Goal: Task Accomplishment & Management: Manage account settings

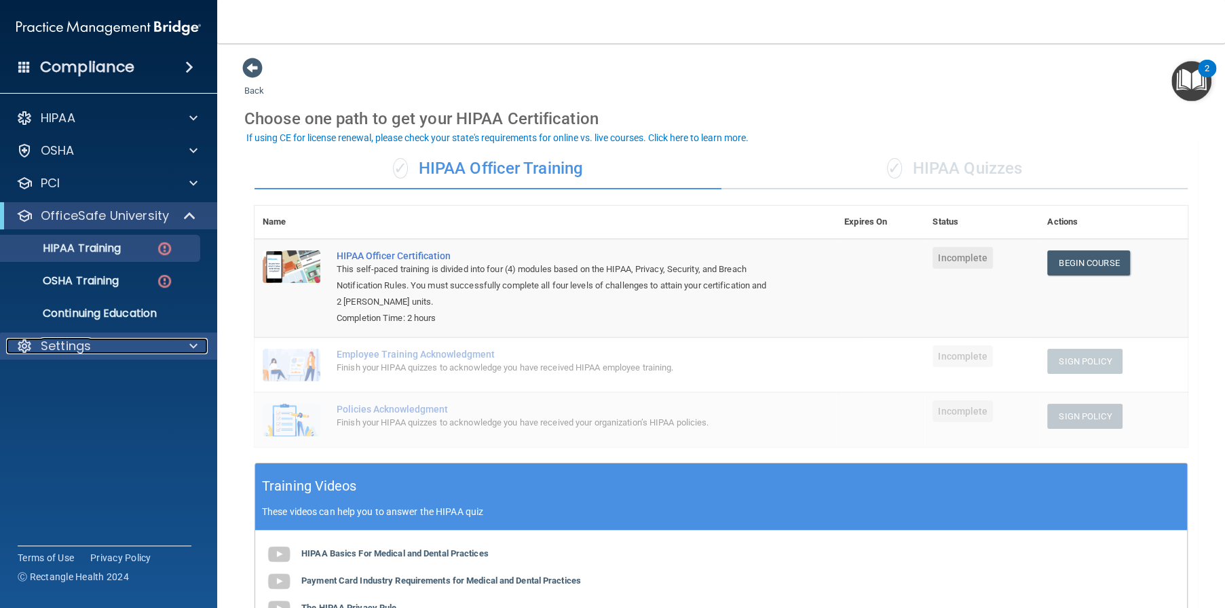
click at [95, 345] on div "Settings" at bounding box center [90, 346] width 168 height 16
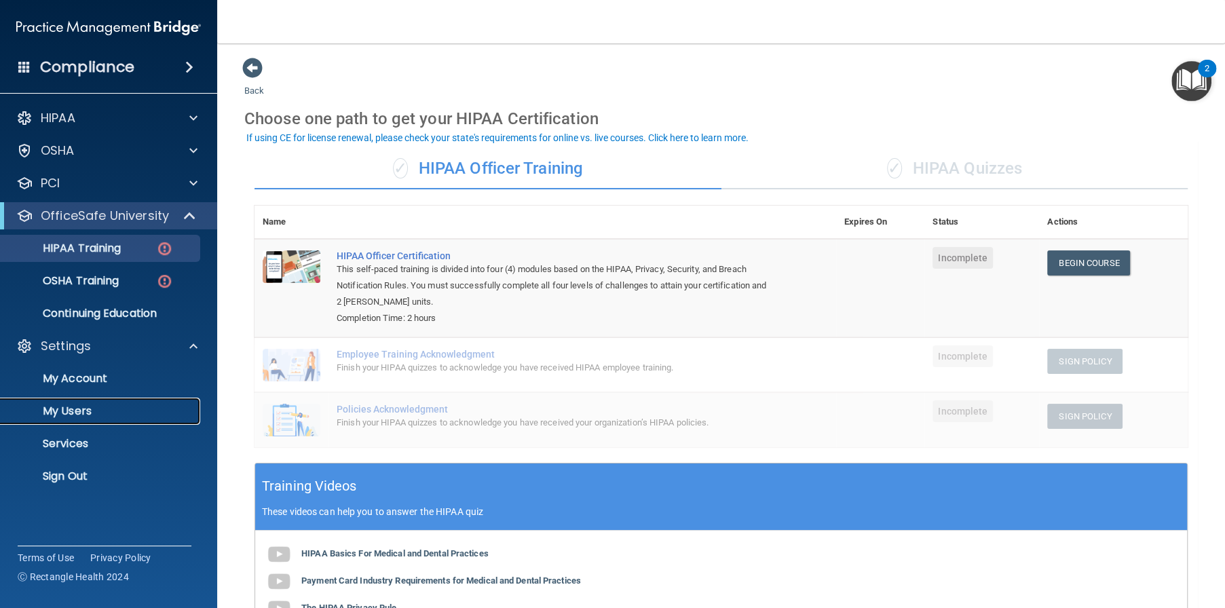
click at [65, 405] on p "My Users" at bounding box center [101, 412] width 185 height 14
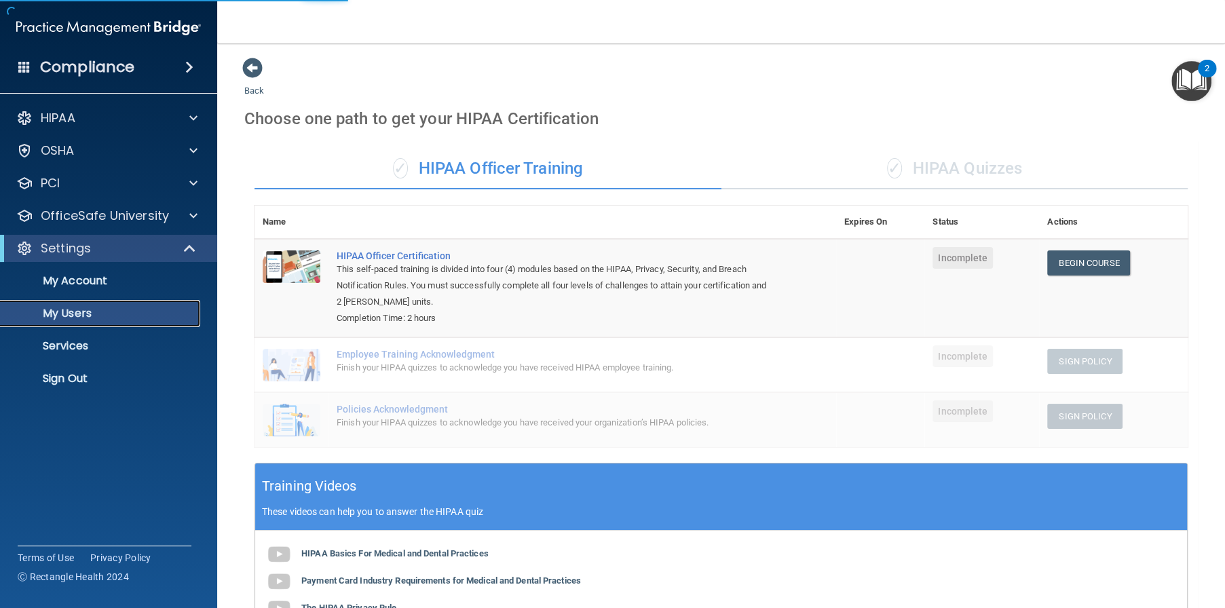
select select "20"
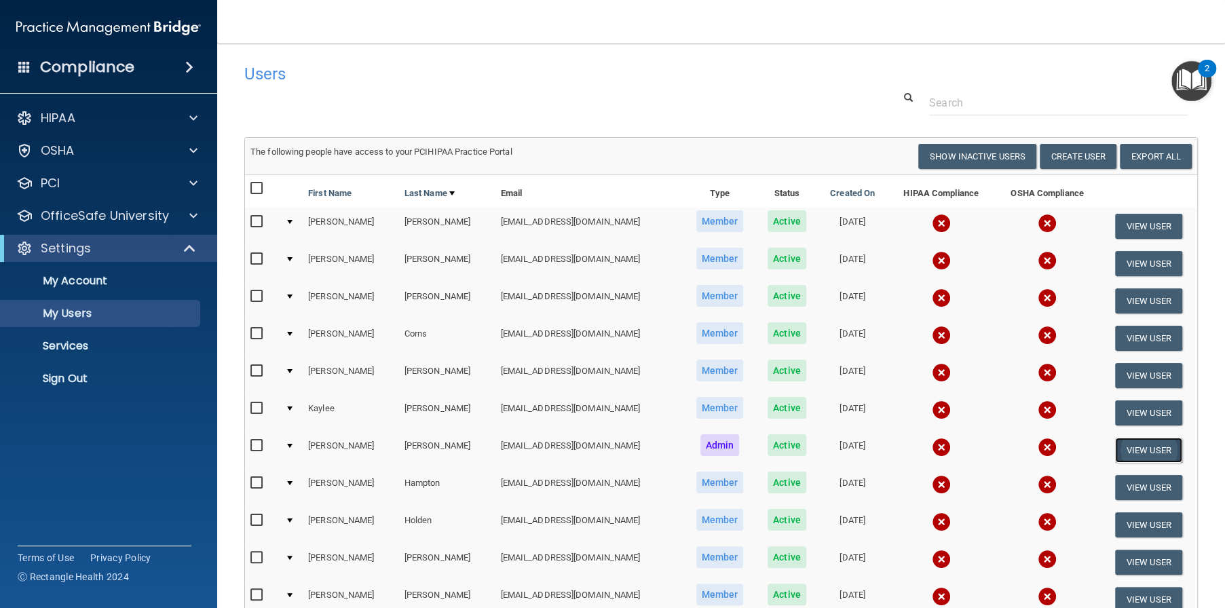
click at [1139, 447] on button "View User" at bounding box center [1148, 450] width 67 height 25
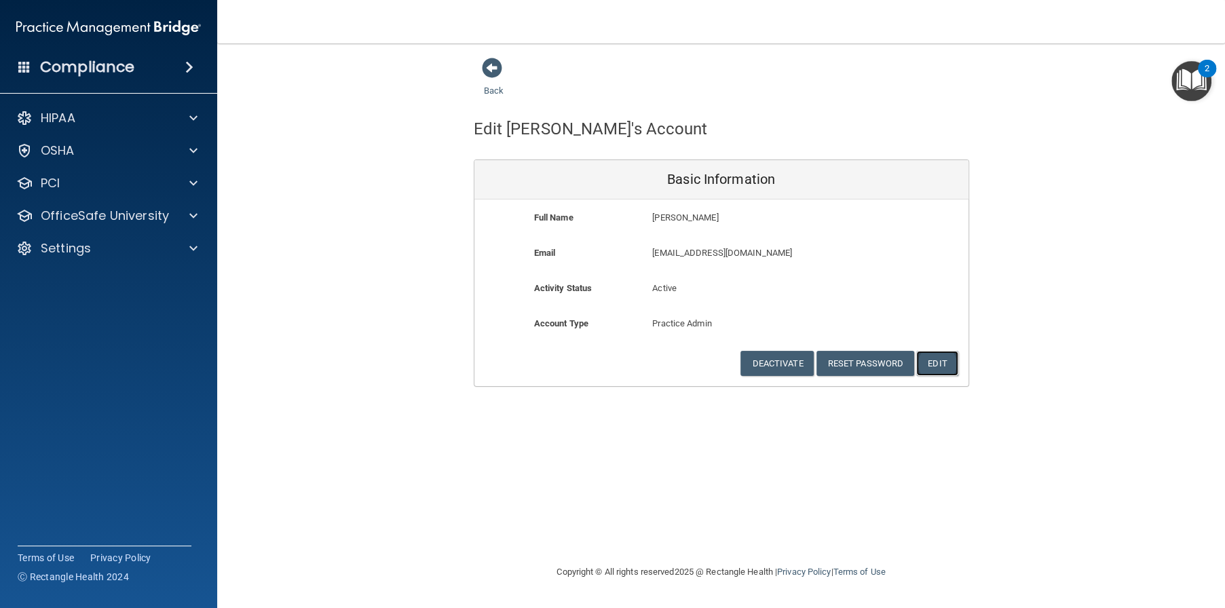
drag, startPoint x: 945, startPoint y: 367, endPoint x: 902, endPoint y: 368, distance: 43.5
click at [942, 367] on button "Edit" at bounding box center [937, 363] width 41 height 25
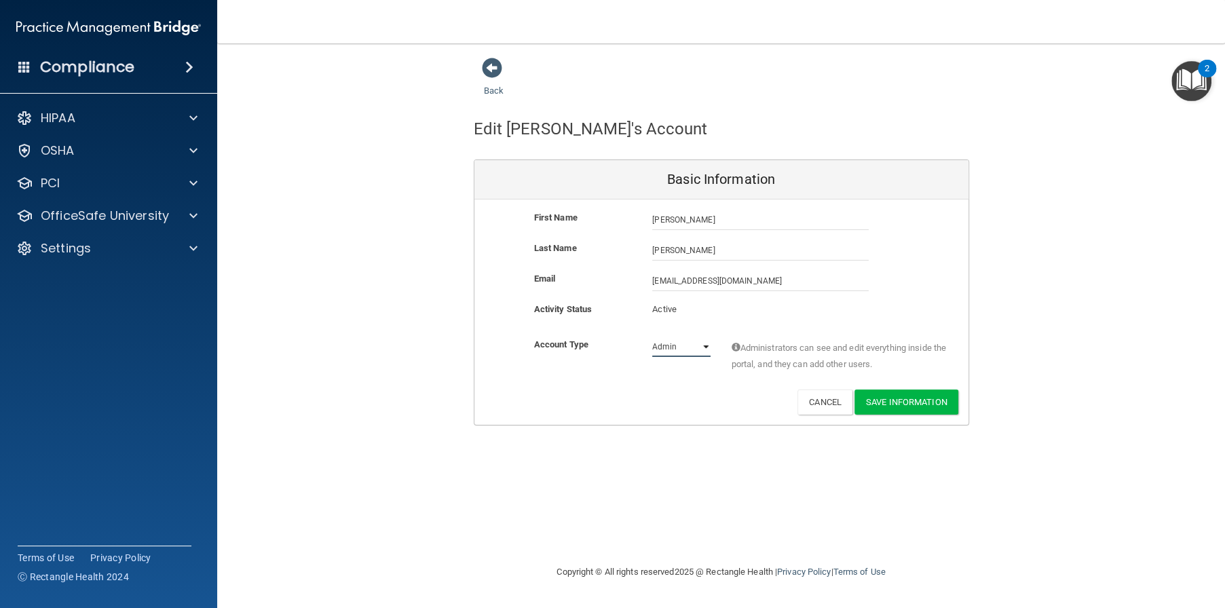
click at [707, 344] on select "Admin Member" at bounding box center [681, 347] width 58 height 20
select select "practice_member"
click at [652, 337] on select "Admin Member" at bounding box center [681, 347] width 58 height 20
click at [906, 396] on button "Save Information" at bounding box center [907, 402] width 104 height 25
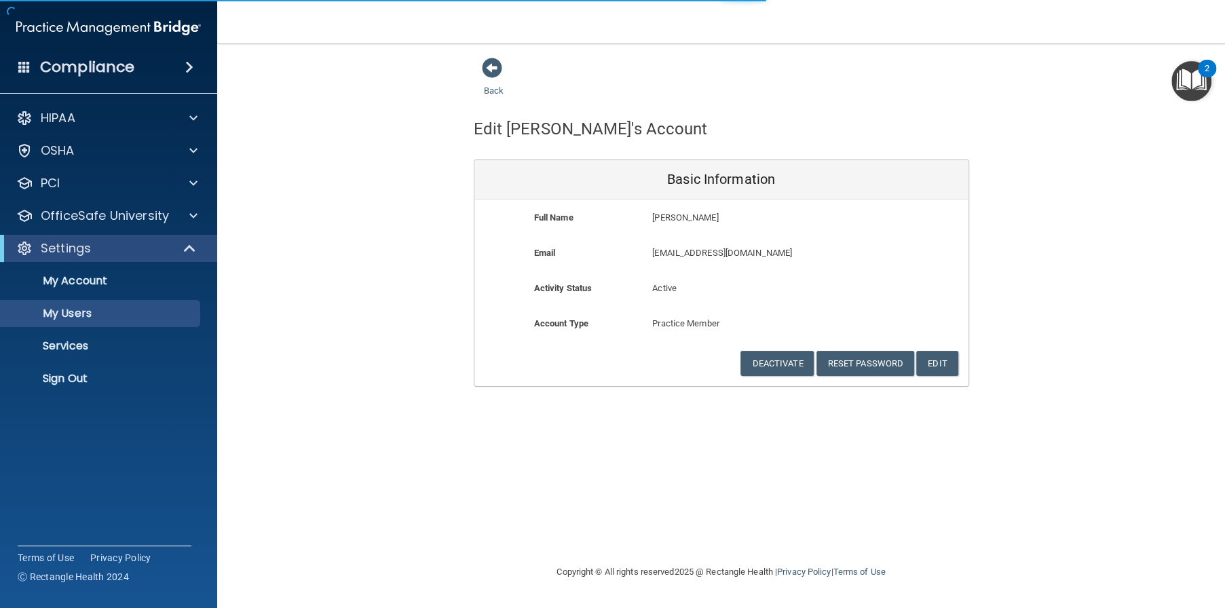
select select "20"
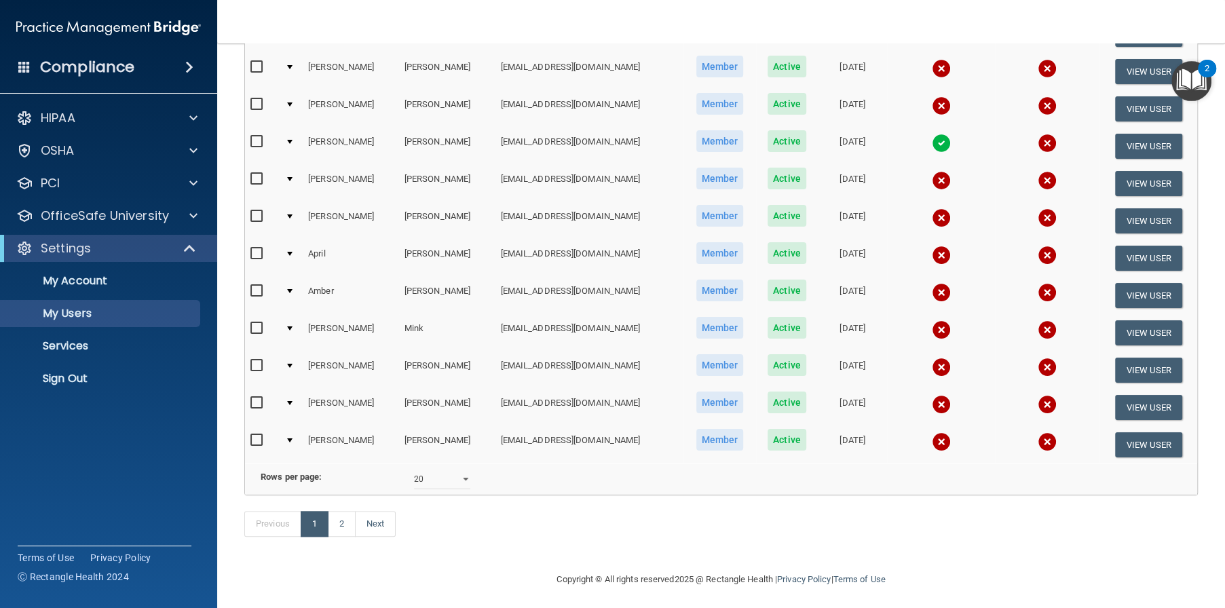
scroll to position [565, 0]
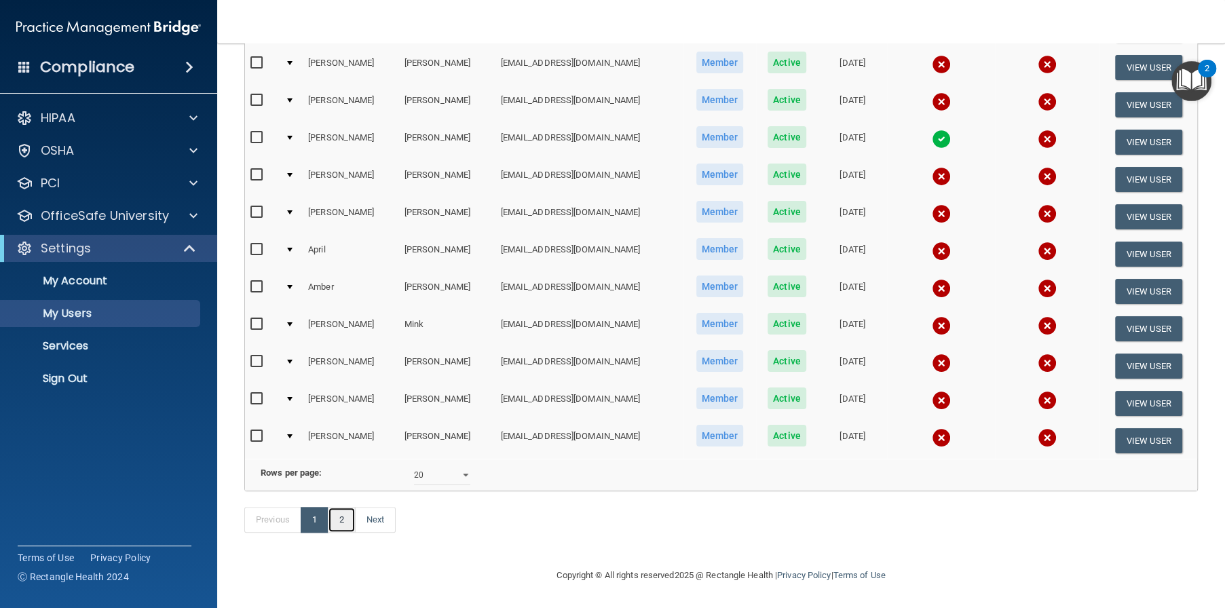
click at [344, 526] on link "2" at bounding box center [342, 520] width 28 height 26
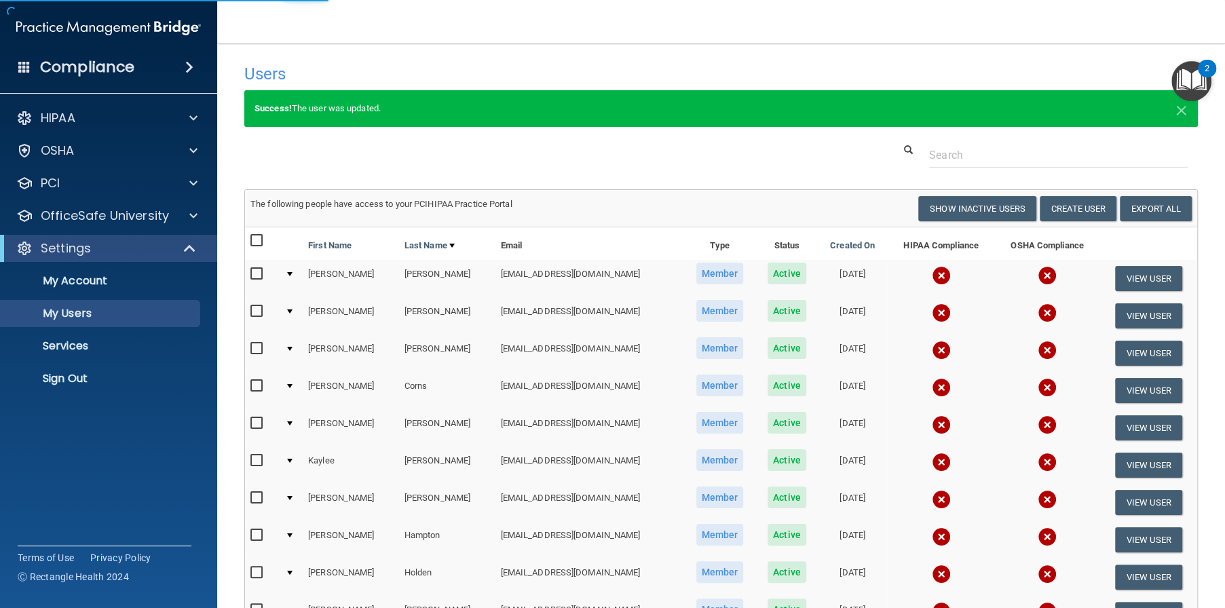
select select "20"
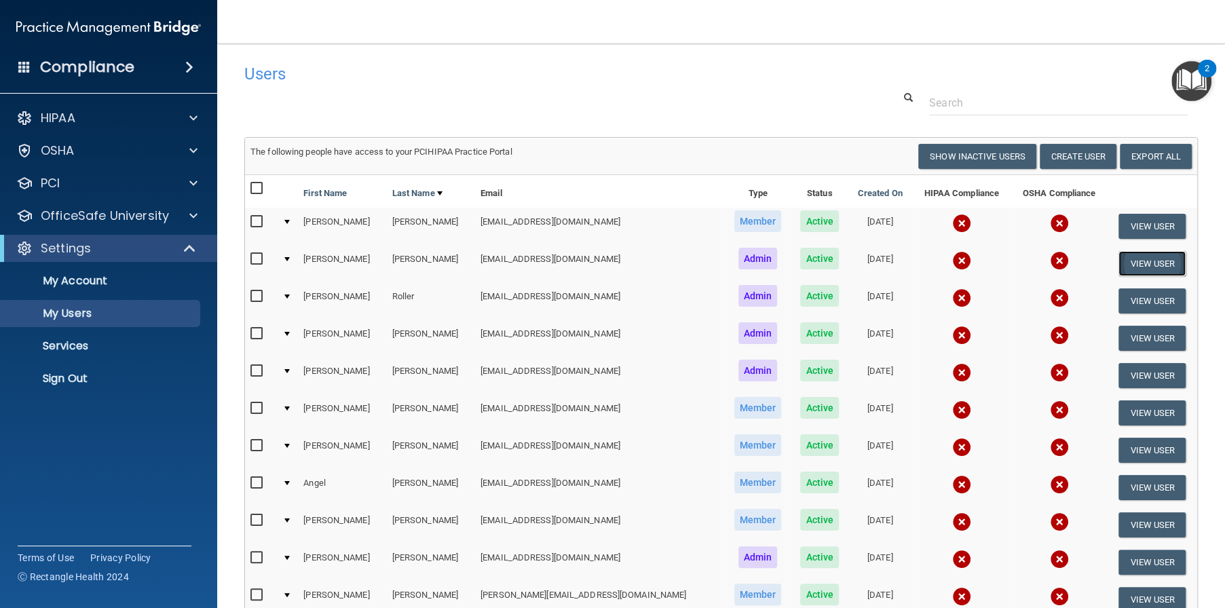
click at [1131, 262] on button "View User" at bounding box center [1152, 263] width 67 height 25
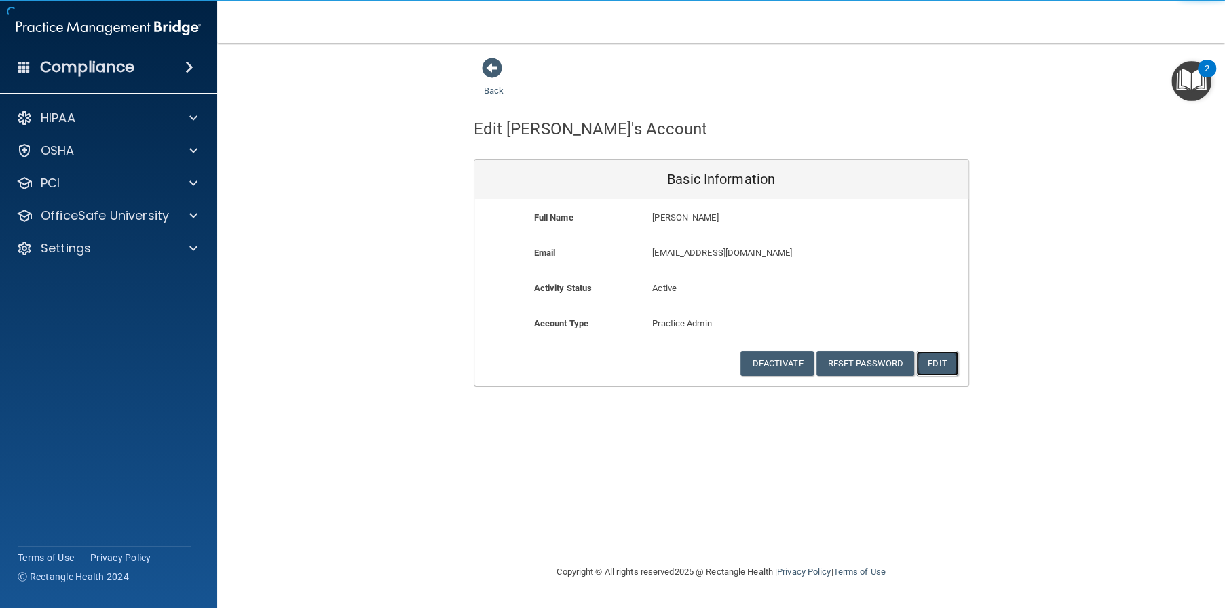
click at [933, 358] on button "Edit" at bounding box center [937, 363] width 41 height 25
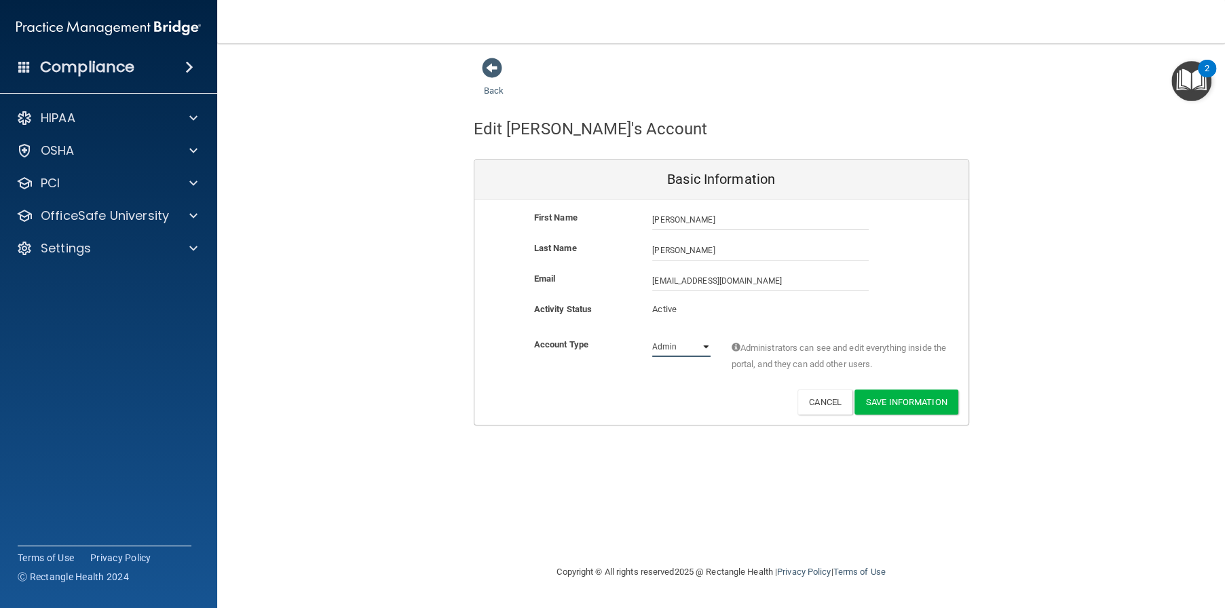
click at [700, 346] on select "Admin Member" at bounding box center [681, 347] width 58 height 20
select select "practice_member"
click at [652, 337] on select "Admin Member" at bounding box center [681, 347] width 58 height 20
click at [915, 402] on button "Save Information" at bounding box center [907, 402] width 104 height 25
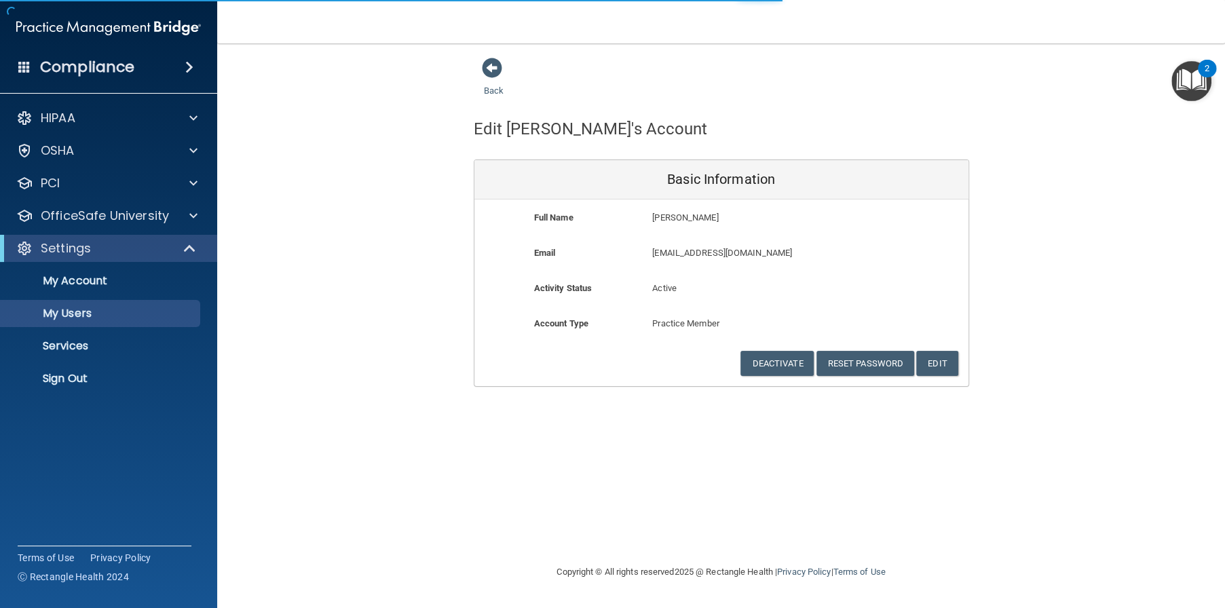
select select "20"
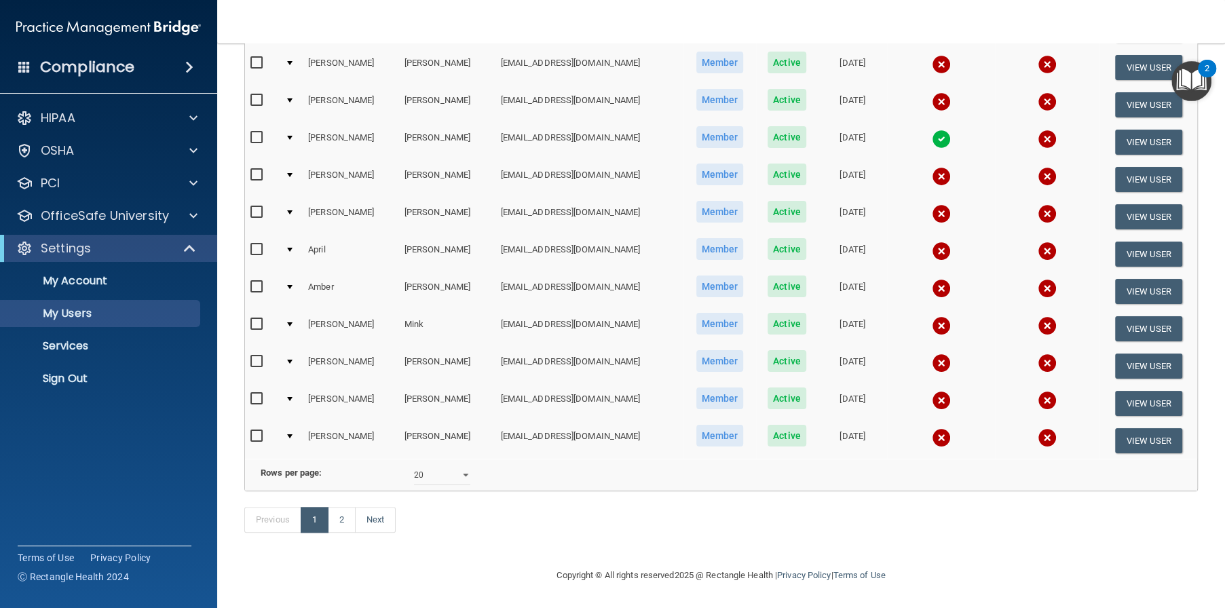
scroll to position [565, 0]
click at [345, 522] on link "2" at bounding box center [342, 520] width 28 height 26
select select "20"
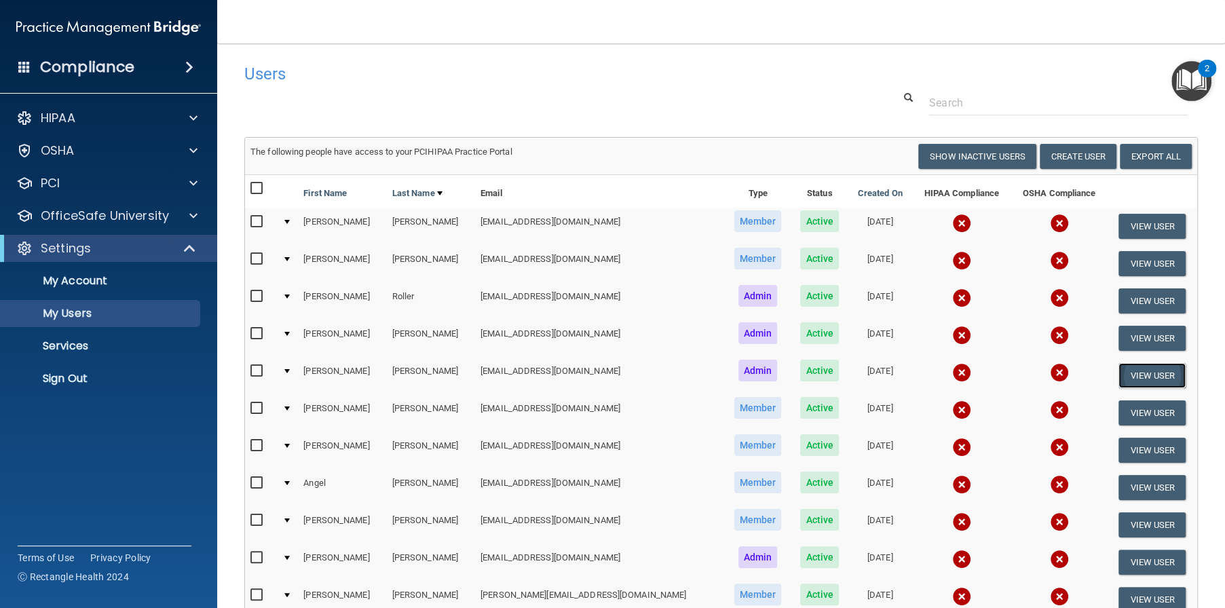
click at [1126, 374] on button "View User" at bounding box center [1152, 375] width 67 height 25
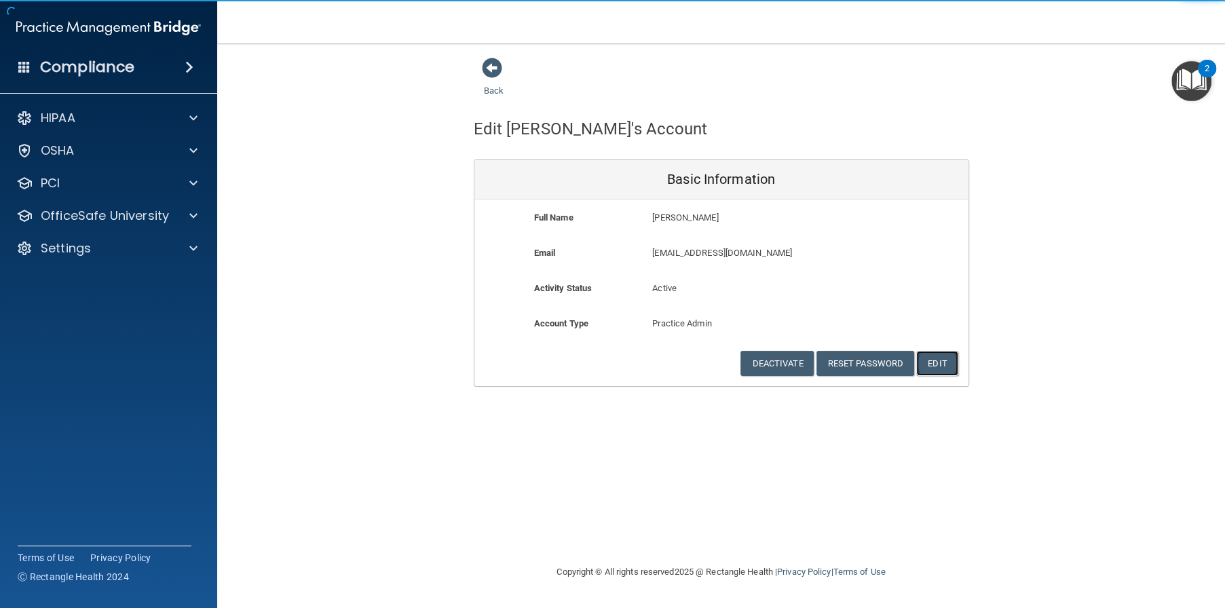
click at [946, 369] on button "Edit" at bounding box center [937, 363] width 41 height 25
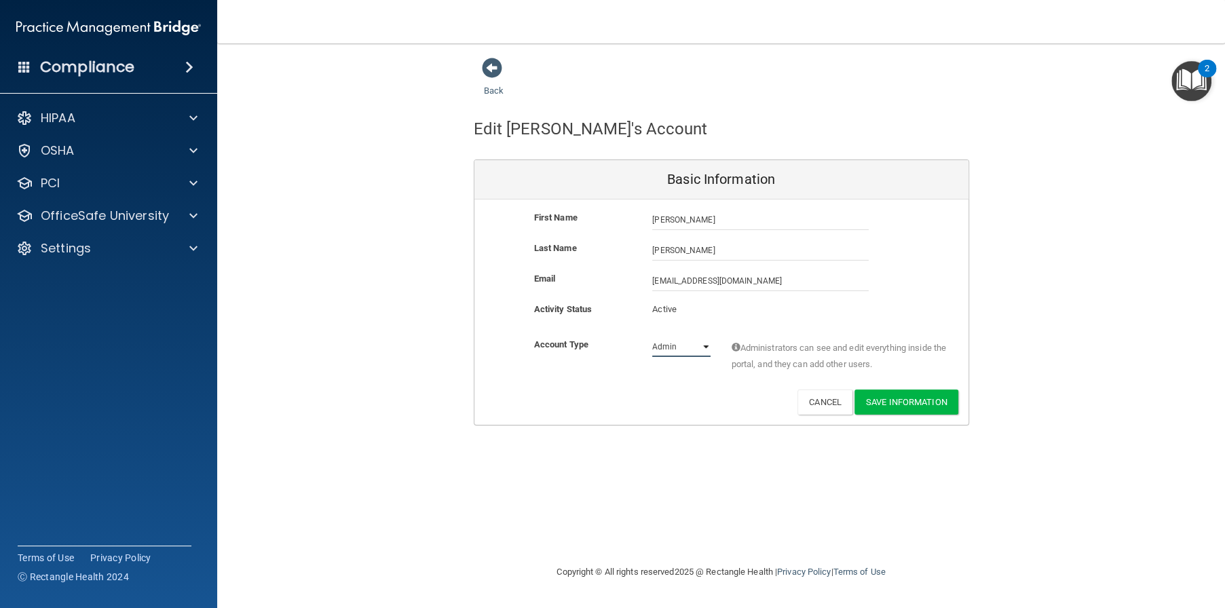
click at [698, 346] on select "Admin Member" at bounding box center [681, 347] width 58 height 20
select select "practice_member"
click at [652, 337] on select "Admin Member" at bounding box center [681, 347] width 58 height 20
click at [896, 400] on button "Save Information" at bounding box center [907, 402] width 104 height 25
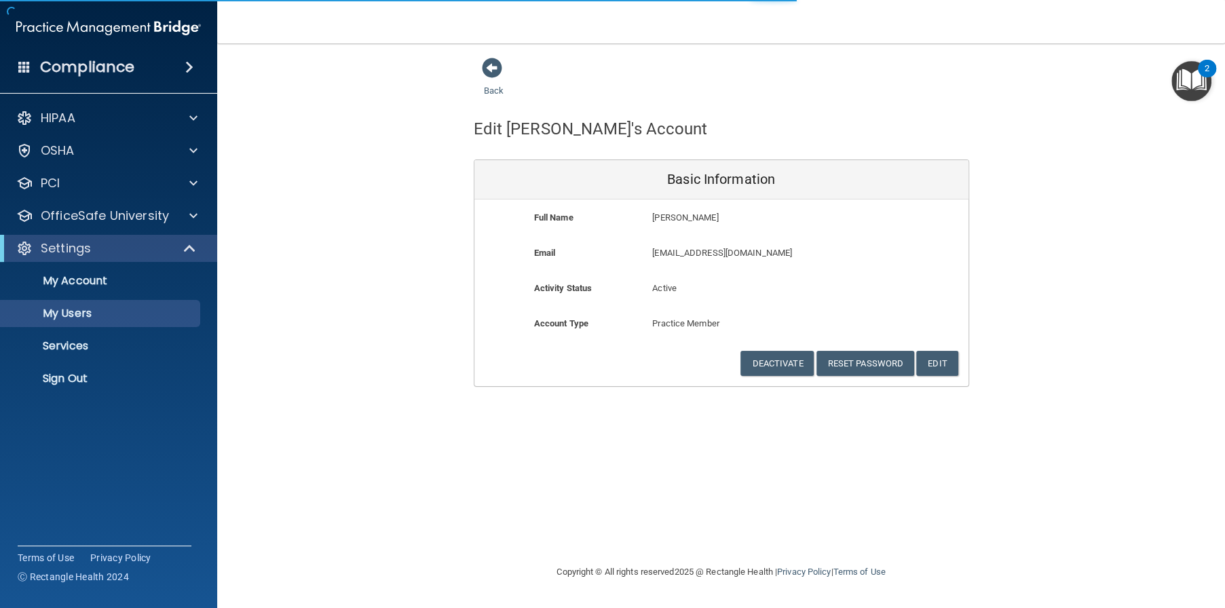
select select "20"
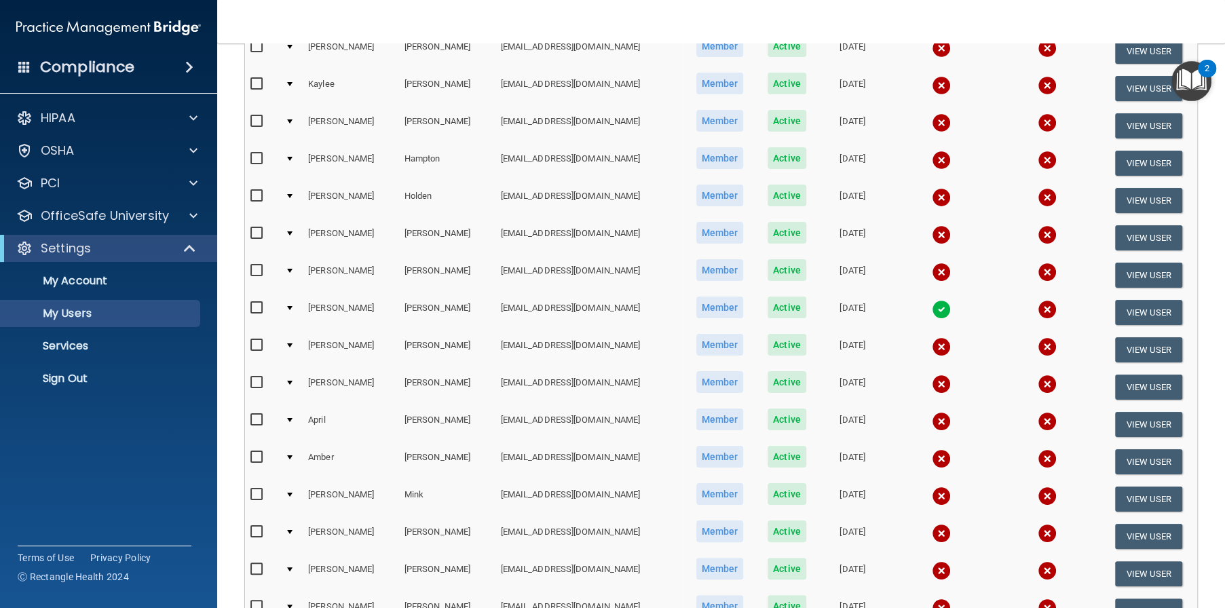
scroll to position [565, 0]
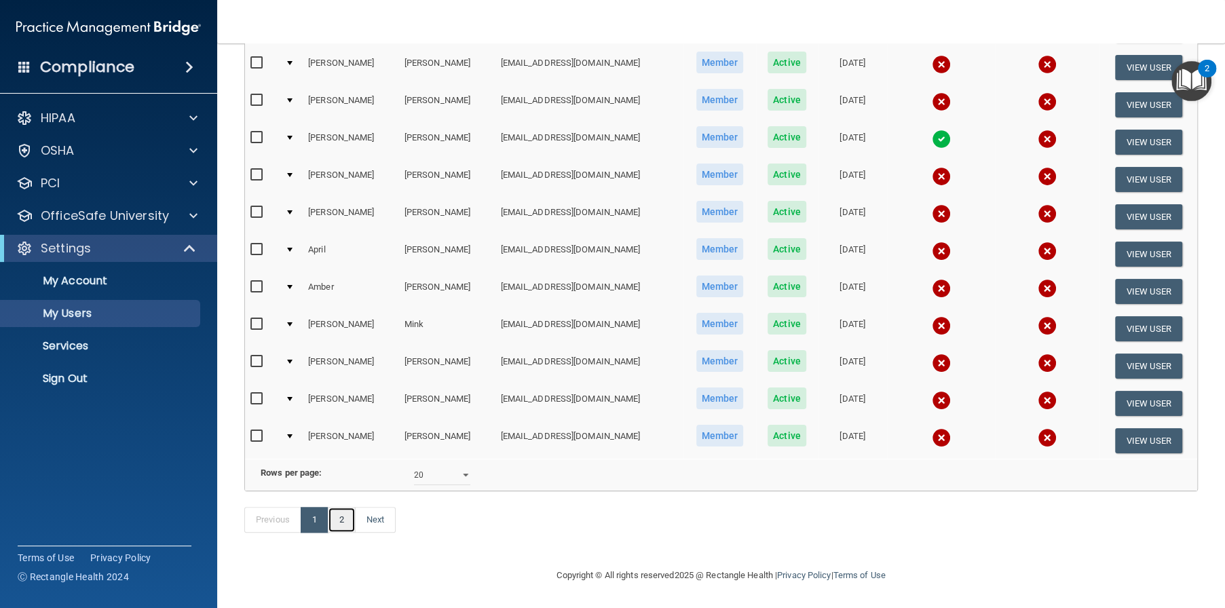
click at [341, 515] on link "2" at bounding box center [342, 520] width 28 height 26
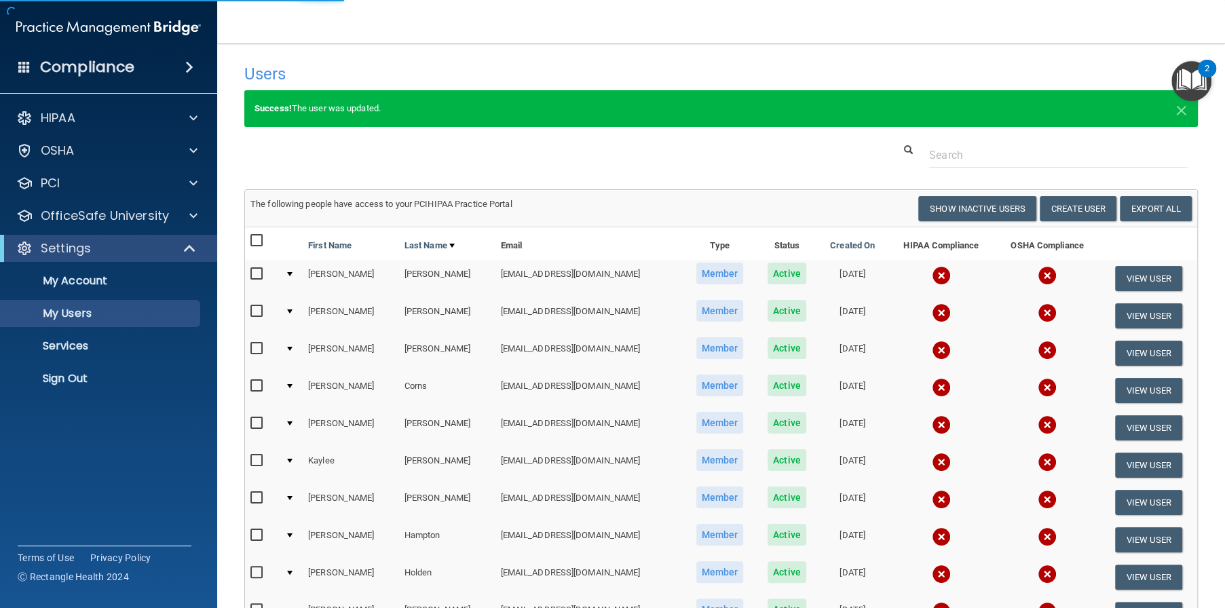
select select "20"
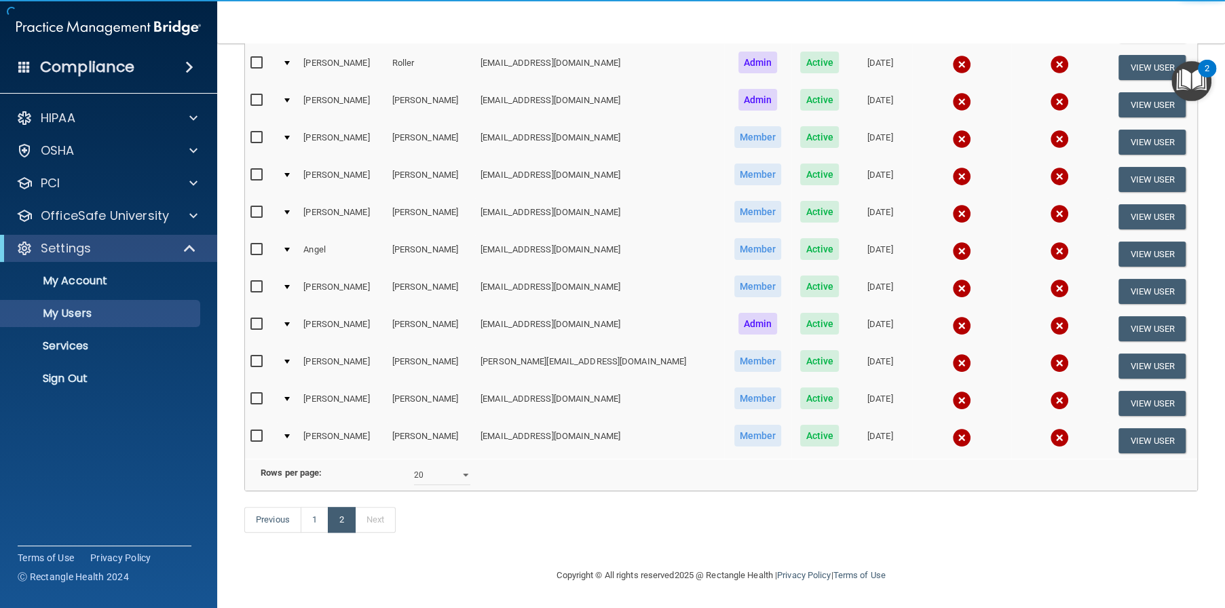
scroll to position [251, 0]
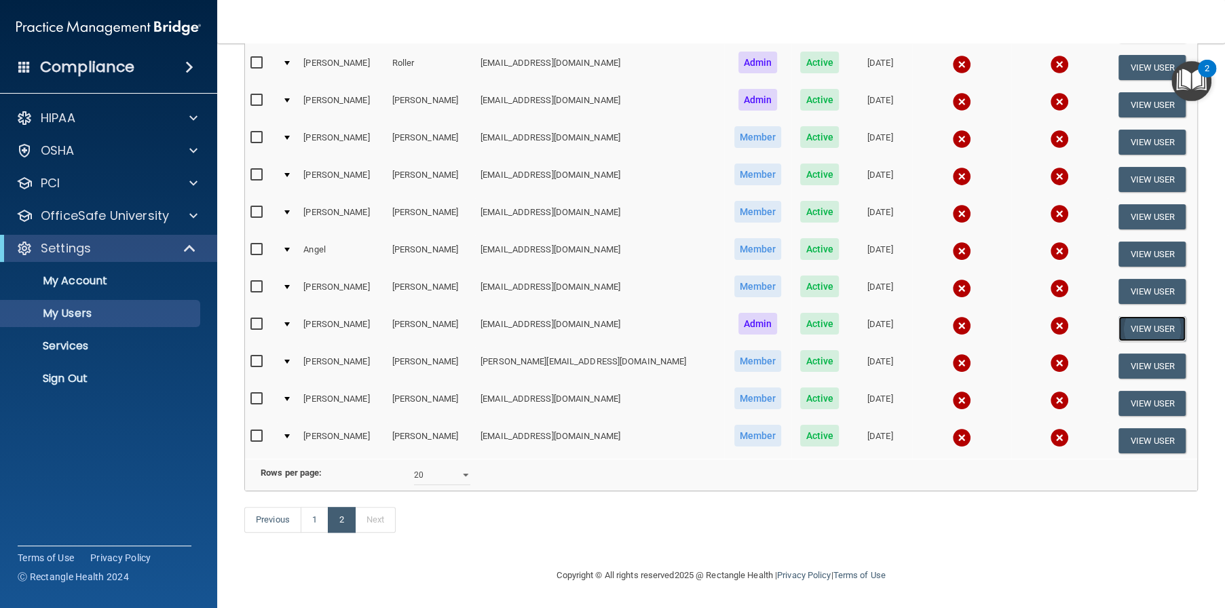
click at [1129, 316] on button "View User" at bounding box center [1152, 328] width 67 height 25
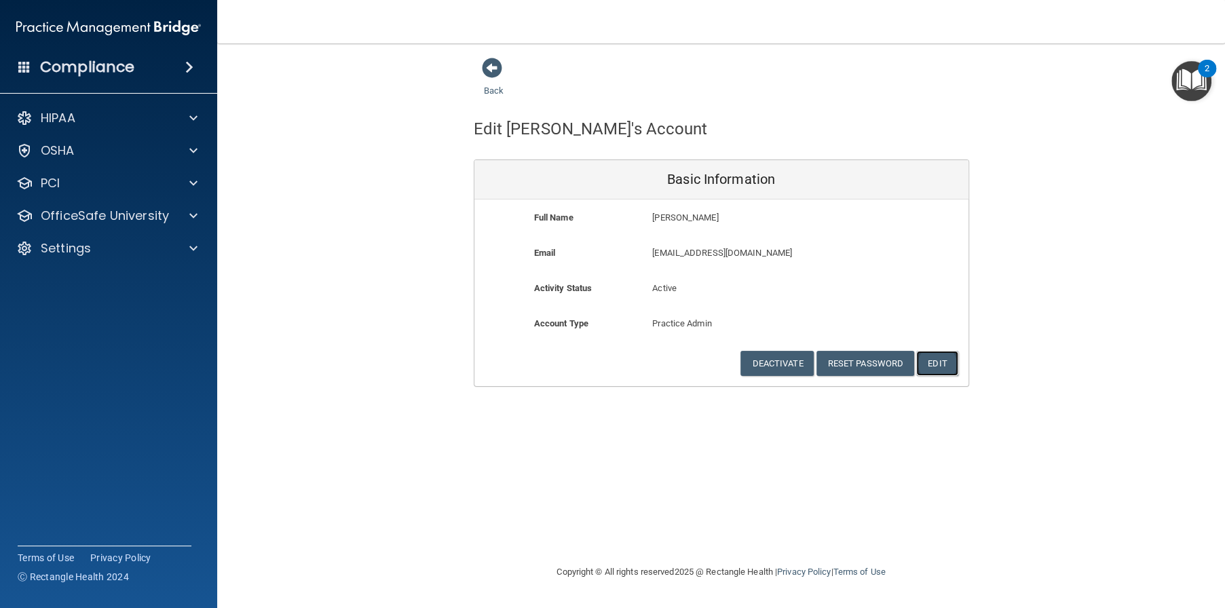
click at [946, 362] on button "Edit" at bounding box center [937, 363] width 41 height 25
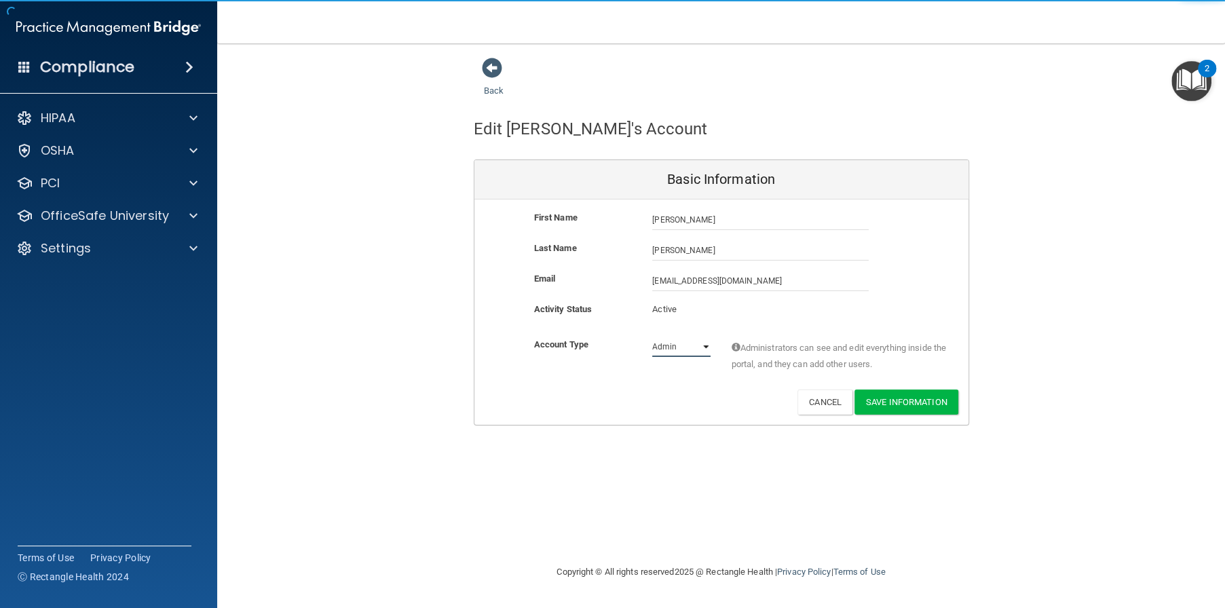
click at [692, 344] on select "Admin Member" at bounding box center [681, 347] width 58 height 20
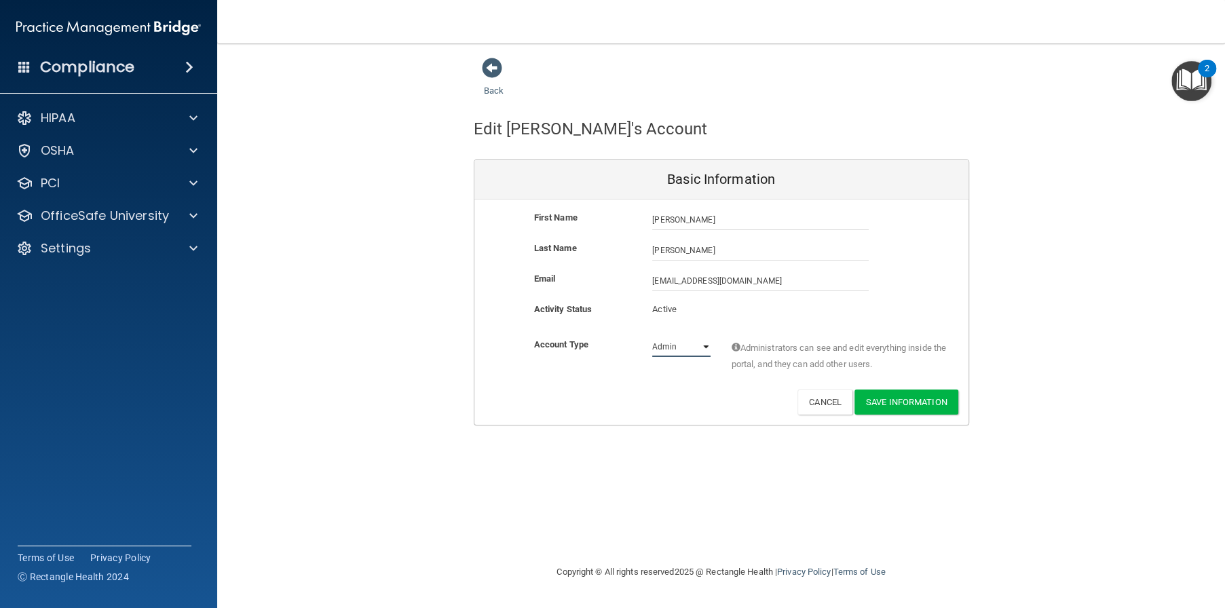
select select "practice_member"
click at [652, 337] on select "Admin Member" at bounding box center [681, 347] width 58 height 20
click at [897, 402] on button "Save Information" at bounding box center [907, 402] width 104 height 25
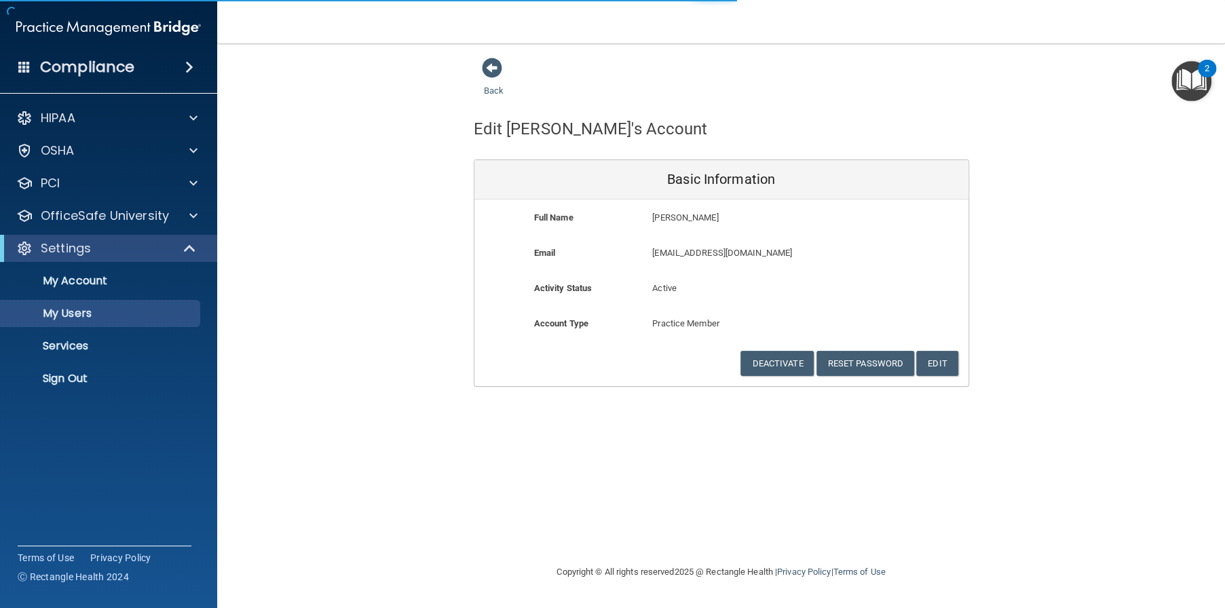
select select "20"
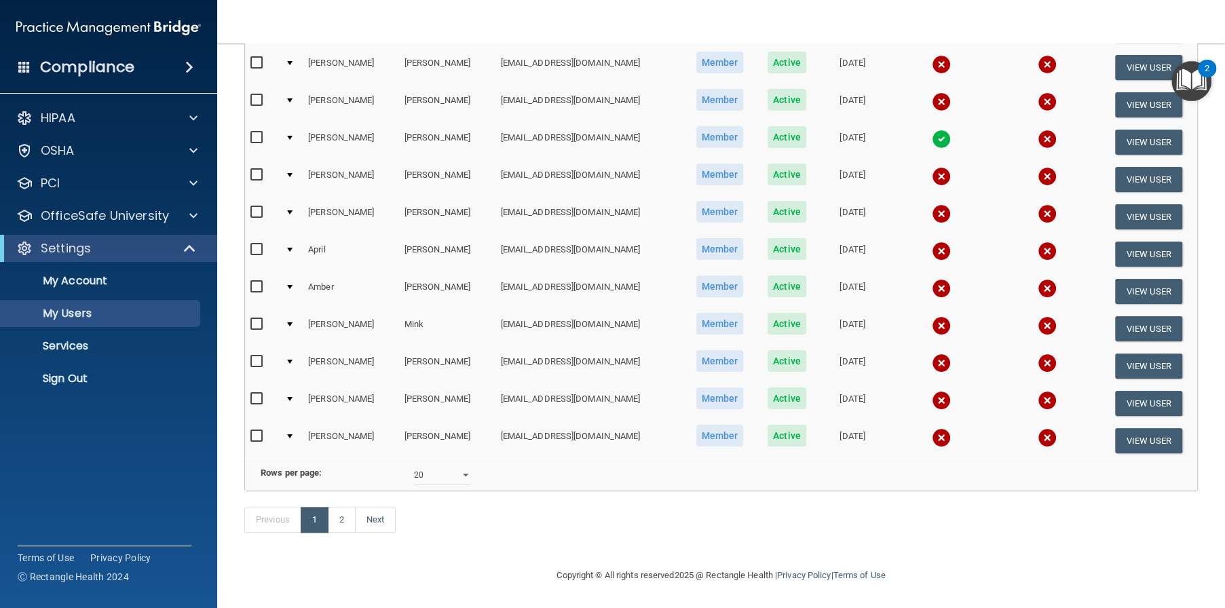
scroll to position [565, 0]
click at [337, 521] on link "2" at bounding box center [342, 520] width 28 height 26
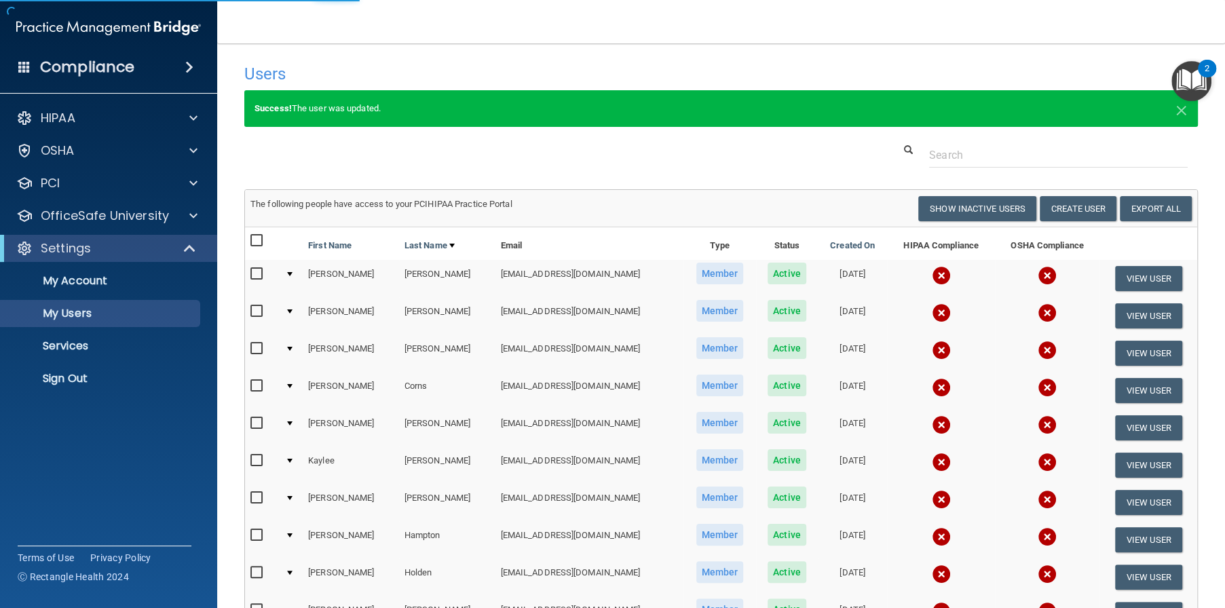
select select "20"
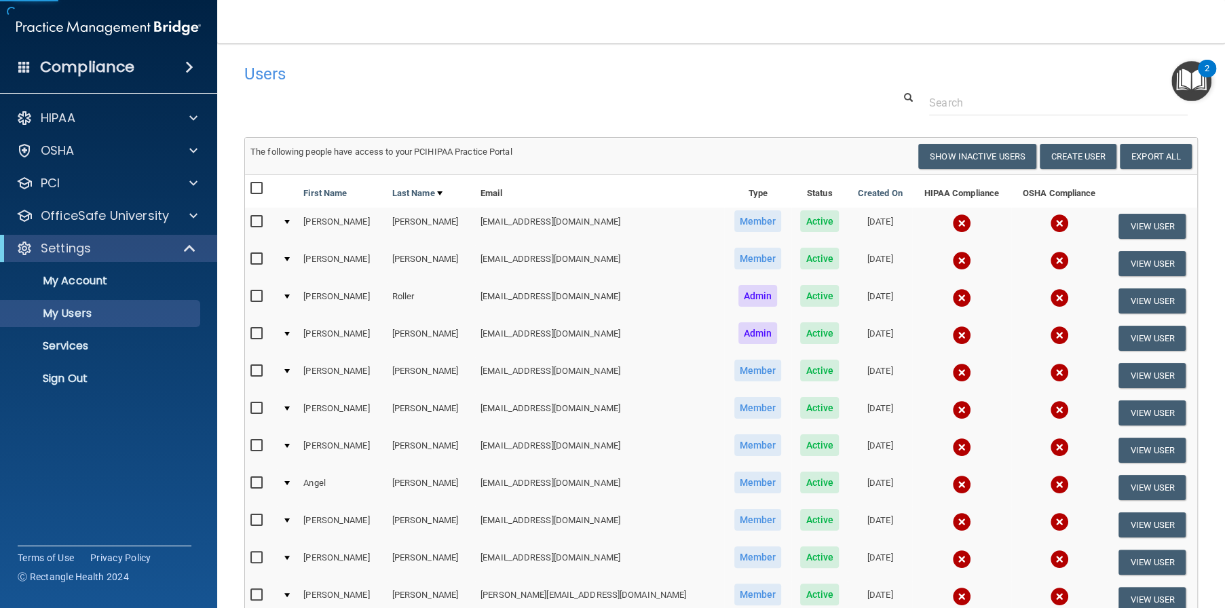
scroll to position [68, 0]
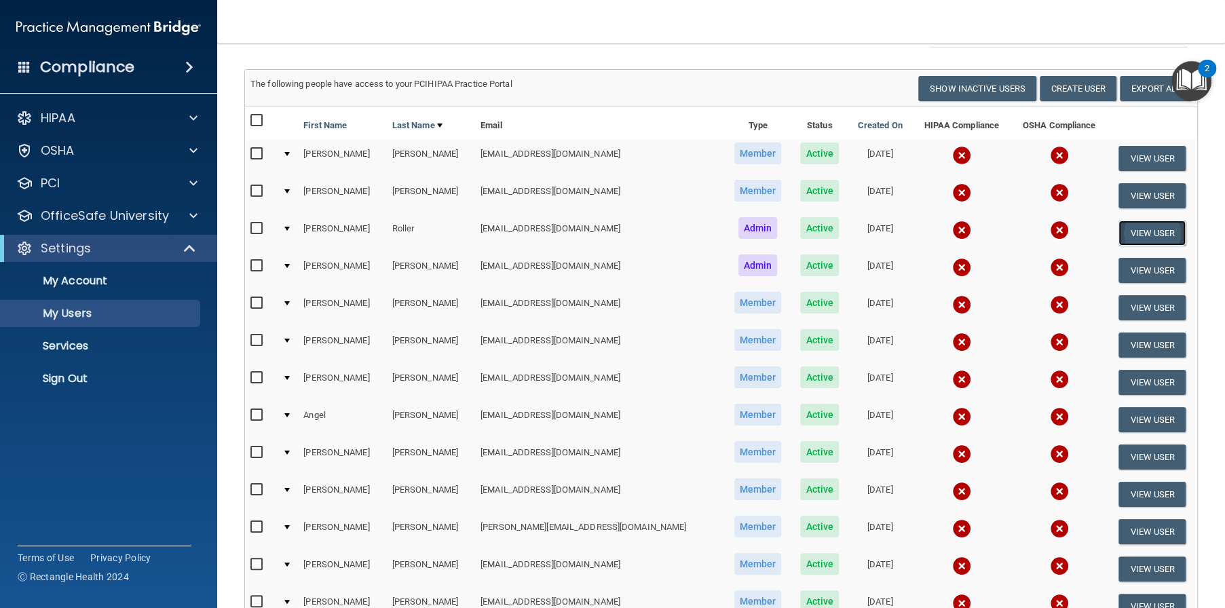
click at [1147, 229] on button "View User" at bounding box center [1152, 233] width 67 height 25
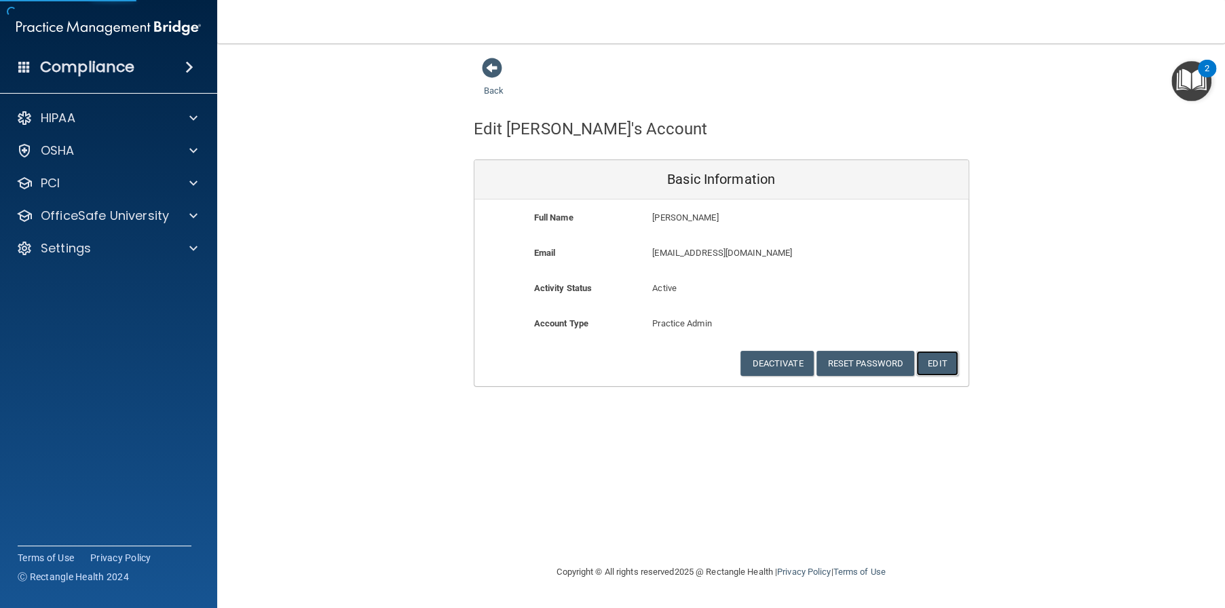
click at [946, 361] on button "Edit" at bounding box center [937, 363] width 41 height 25
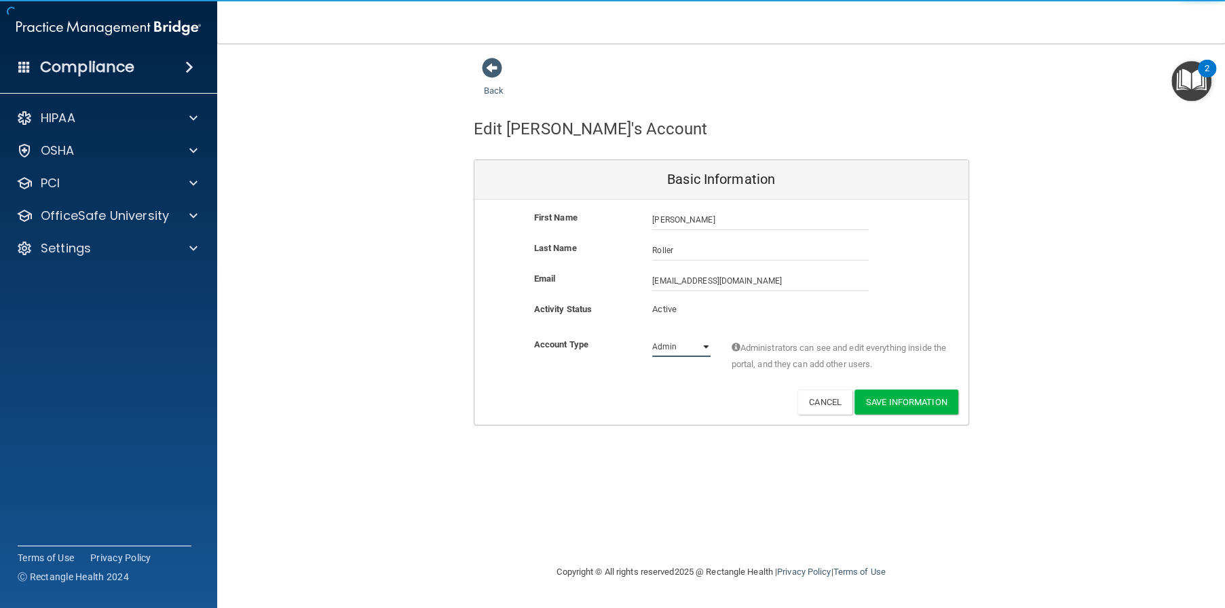
click at [692, 341] on select "Admin Member" at bounding box center [681, 347] width 58 height 20
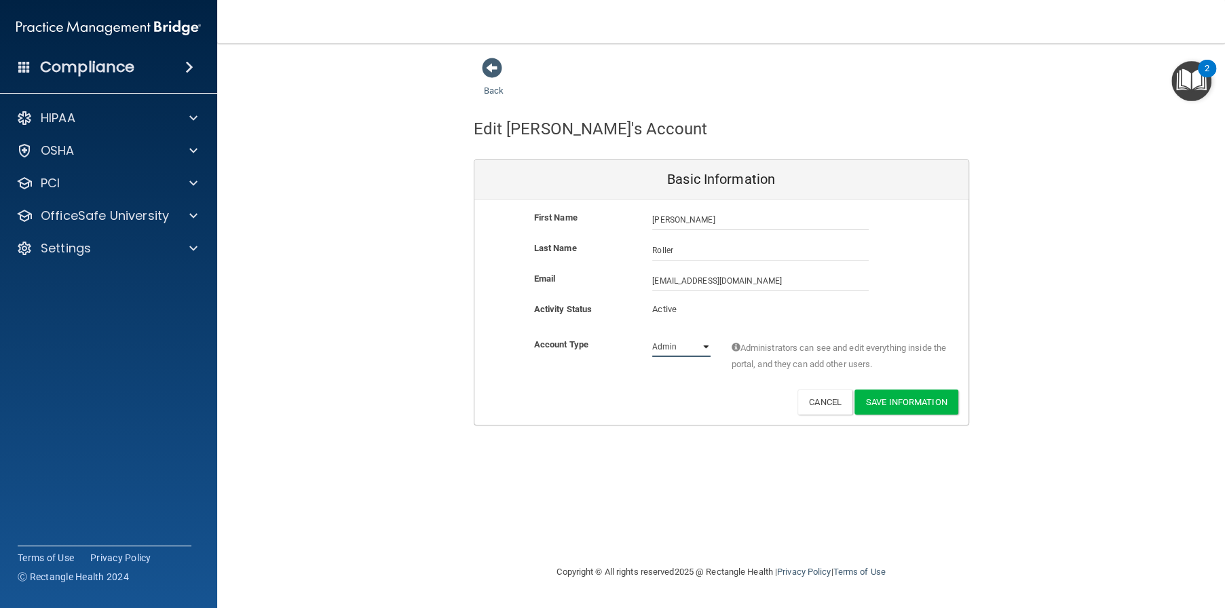
select select "practice_member"
click at [652, 337] on select "Admin Member" at bounding box center [681, 347] width 58 height 20
click at [938, 397] on button "Save Information" at bounding box center [907, 402] width 104 height 25
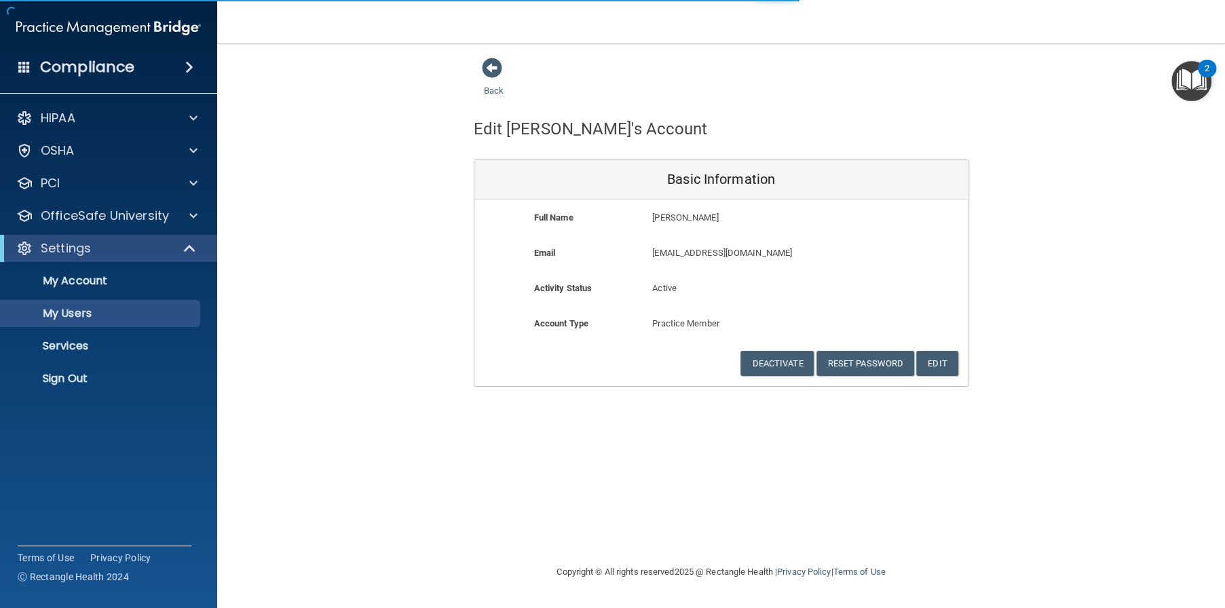
select select "20"
